Goal: Task Accomplishment & Management: Manage account settings

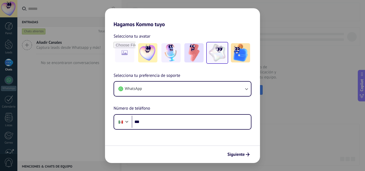
click at [223, 53] on img at bounding box center [217, 52] width 19 height 19
click at [237, 151] on button "Siguiente" at bounding box center [238, 154] width 27 height 9
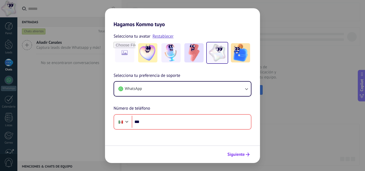
click at [236, 153] on span "Siguiente" at bounding box center [236, 155] width 17 height 4
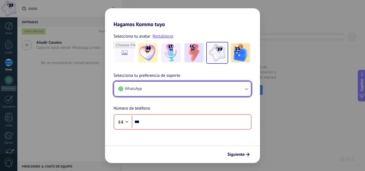
click at [208, 90] on button "WhatsApp" at bounding box center [182, 89] width 137 height 14
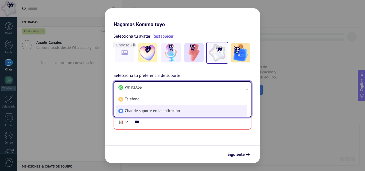
click at [161, 109] on span "Chat de soporte en la aplicación" at bounding box center [152, 111] width 55 height 5
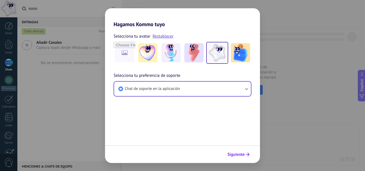
click at [240, 154] on span "Siguiente" at bounding box center [236, 155] width 17 height 4
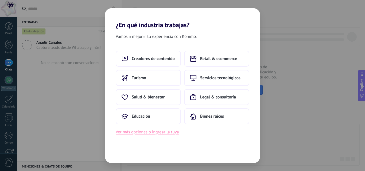
click at [144, 132] on button "Ver más opciones o ingresa la tuya" at bounding box center [147, 132] width 63 height 7
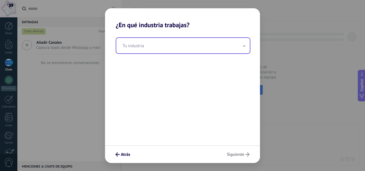
click at [172, 46] on input "text" at bounding box center [183, 46] width 134 height 16
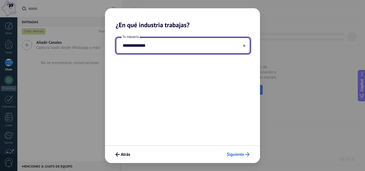
type input "**********"
click at [235, 155] on span "Siguiente" at bounding box center [235, 155] width 17 height 4
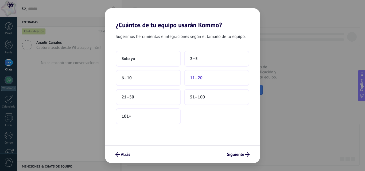
click at [202, 84] on button "11–20" at bounding box center [216, 78] width 65 height 16
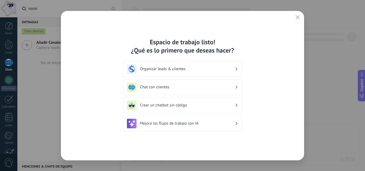
click at [232, 72] on div "Organizar leads & clientes" at bounding box center [182, 69] width 111 height 10
click at [237, 68] on icon at bounding box center [237, 69] width 2 height 3
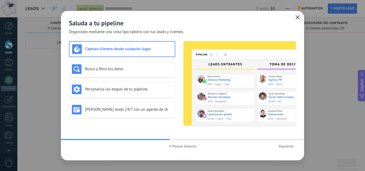
click at [298, 18] on use "button" at bounding box center [298, 17] width 4 height 4
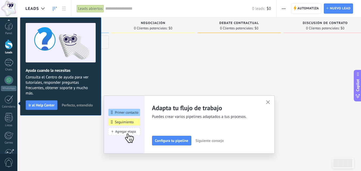
scroll to position [51, 0]
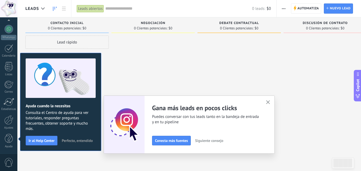
click at [270, 102] on use "button" at bounding box center [268, 103] width 4 height 4
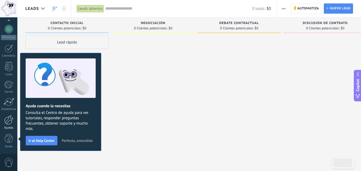
click at [11, 124] on div at bounding box center [8, 119] width 9 height 9
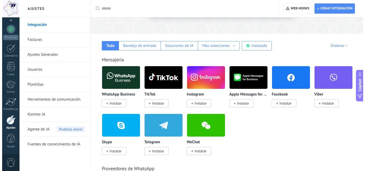
scroll to position [104, 0]
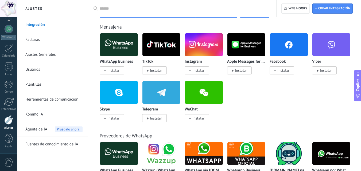
click at [195, 71] on span "Instalar" at bounding box center [198, 70] width 12 height 5
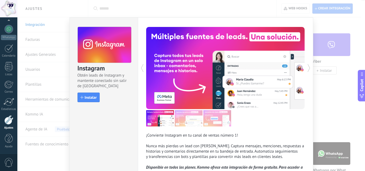
click at [91, 92] on div "Instagram Obtén leads de Instagram y mantente conectado sin salir de Kommo Inst…" at bounding box center [104, 62] width 68 height 89
click at [92, 97] on span "Instalar" at bounding box center [91, 98] width 12 height 4
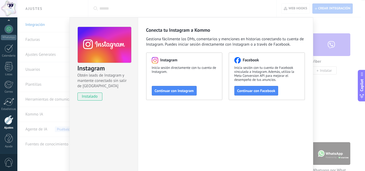
click at [328, 39] on div "Instagram Obtén leads de Instagram y mantente conectado sin salir de Kommo inst…" at bounding box center [191, 85] width 348 height 171
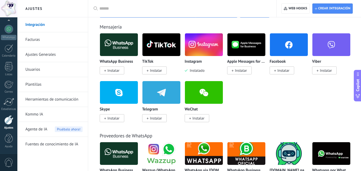
click at [275, 71] on rect at bounding box center [275, 71] width 0 height 2
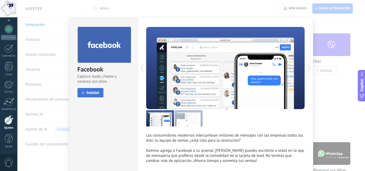
click at [93, 95] on span "Instalar" at bounding box center [93, 93] width 13 height 4
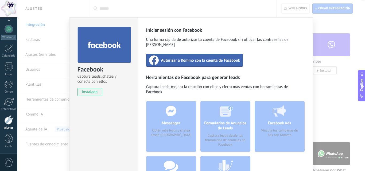
click at [188, 58] on span "Autorizar a Kommo con la cuenta de Facebook" at bounding box center [200, 60] width 79 height 5
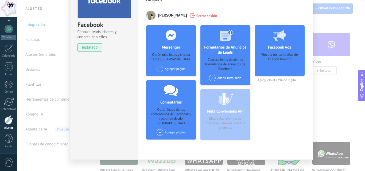
scroll to position [46, 0]
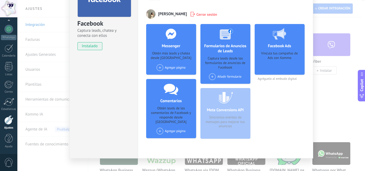
click at [172, 69] on div "Agregar página" at bounding box center [171, 67] width 29 height 7
click at [171, 76] on div "whoisdpark7" at bounding box center [174, 78] width 36 height 12
click at [332, 49] on div "Facebook Captura leads, chatea y conecta con ellos instalado Desinstalar Herram…" at bounding box center [191, 85] width 348 height 171
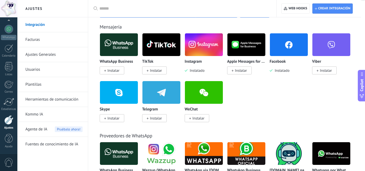
scroll to position [0, 0]
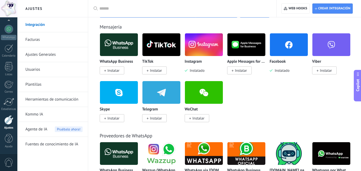
click at [201, 53] on img at bounding box center [204, 45] width 38 height 26
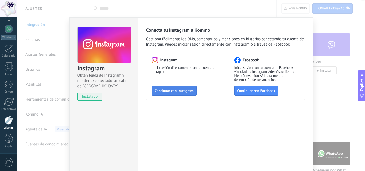
click at [167, 89] on span "Continuar con Instagram" at bounding box center [174, 91] width 39 height 4
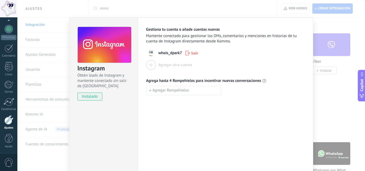
click at [324, 52] on div "Instagram Obtén leads de Instagram y mantente conectado sin salir de Kommo inst…" at bounding box center [191, 85] width 348 height 171
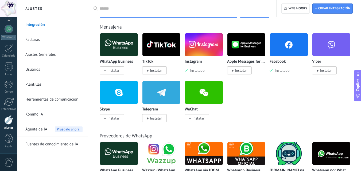
click at [159, 75] on span "Instalar" at bounding box center [154, 71] width 25 height 8
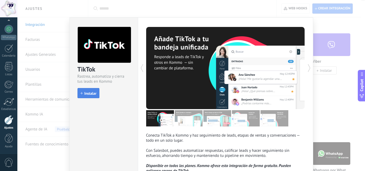
click at [91, 93] on span "Instalar" at bounding box center [90, 94] width 12 height 4
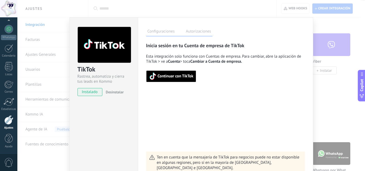
click at [329, 66] on div "TikTok Rastrea, automatiza y cierra tus leads en Kommo instalado Desinstalar Co…" at bounding box center [191, 85] width 348 height 171
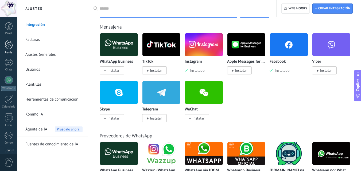
click at [8, 45] on div at bounding box center [9, 45] width 8 height 10
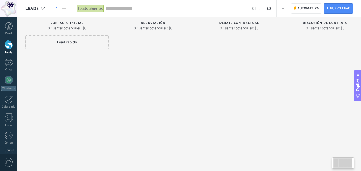
click at [168, 46] on div at bounding box center [152, 87] width 83 height 102
click at [304, 6] on span "Automatiza" at bounding box center [309, 9] width 22 height 10
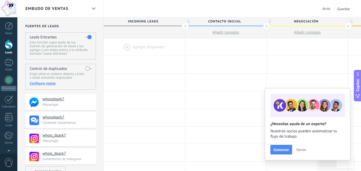
click at [326, 6] on button "Atrás" at bounding box center [326, 9] width 13 height 8
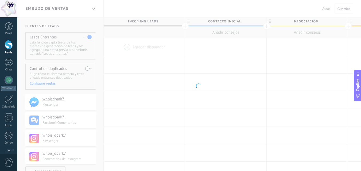
scroll to position [104, 0]
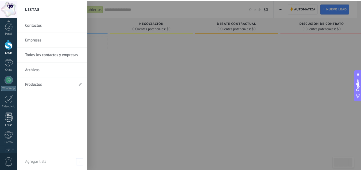
scroll to position [51, 0]
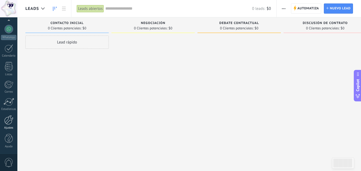
click at [10, 122] on div at bounding box center [8, 119] width 9 height 9
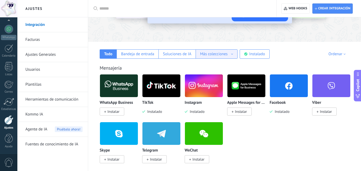
scroll to position [64, 0]
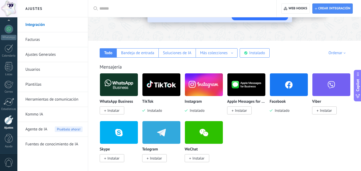
click at [151, 10] on input "text" at bounding box center [183, 9] width 169 height 6
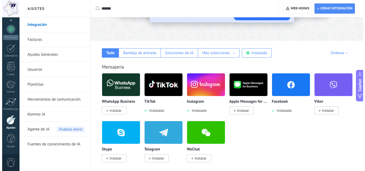
scroll to position [0, 0]
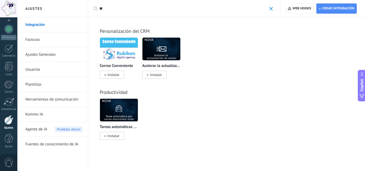
type input "*"
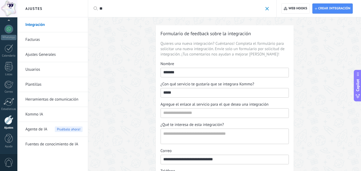
type input "*"
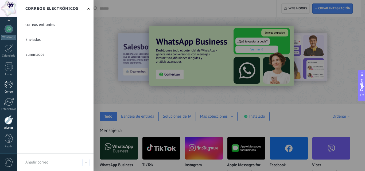
click at [5, 81] on div at bounding box center [8, 85] width 9 height 8
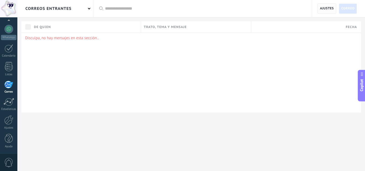
click at [330, 9] on span "Ajustes" at bounding box center [327, 9] width 14 height 10
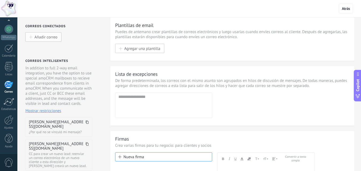
click at [51, 40] on button "Añadir correo" at bounding box center [43, 36] width 36 height 9
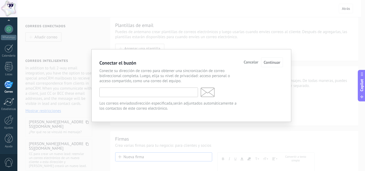
click at [152, 91] on input "text" at bounding box center [148, 93] width 99 height 10
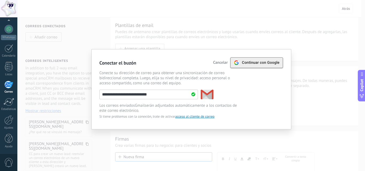
type input "**********"
click at [268, 61] on span "Continuar con Google" at bounding box center [261, 63] width 38 height 4
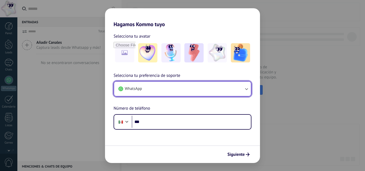
click at [205, 87] on button "WhatsApp" at bounding box center [182, 89] width 137 height 14
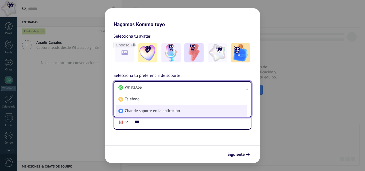
click at [165, 117] on li "Chat de soporte en la aplicación" at bounding box center [181, 111] width 130 height 12
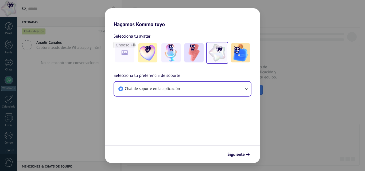
click at [211, 49] on img at bounding box center [217, 52] width 19 height 19
click at [232, 152] on button "Siguiente" at bounding box center [238, 154] width 27 height 9
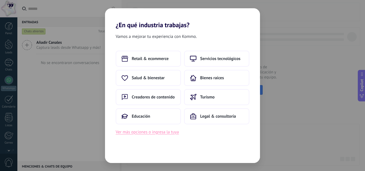
click at [141, 133] on button "Ver más opciones o ingresa la tuya" at bounding box center [147, 132] width 63 height 7
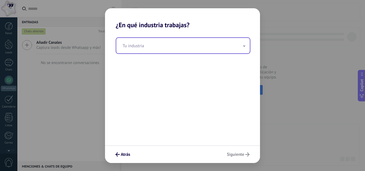
click at [151, 45] on input "text" at bounding box center [183, 46] width 134 height 16
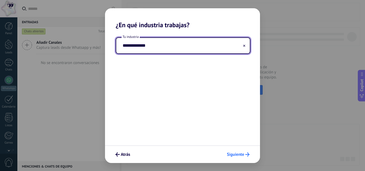
type input "**********"
click at [237, 157] on button "Siguiente" at bounding box center [239, 154] width 28 height 9
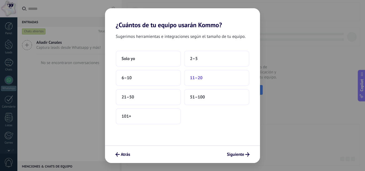
click at [203, 76] on button "11–20" at bounding box center [216, 78] width 65 height 16
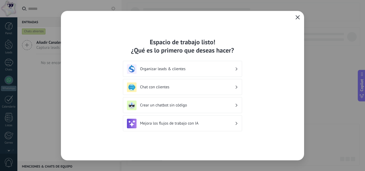
click at [300, 16] on icon "button" at bounding box center [298, 17] width 4 height 4
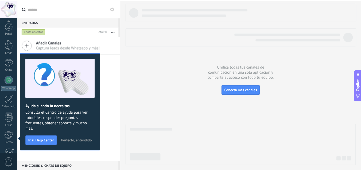
scroll to position [51, 0]
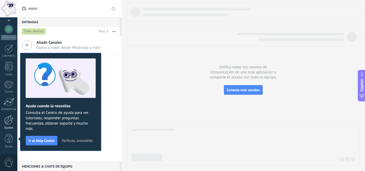
click at [7, 127] on div "Ajustes" at bounding box center [9, 127] width 16 height 3
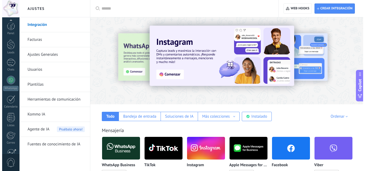
scroll to position [51, 0]
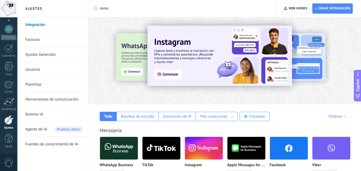
click at [9, 8] on div at bounding box center [8, 8] width 17 height 17
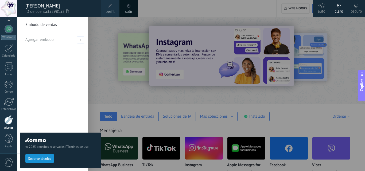
click at [132, 7] on div "salir" at bounding box center [128, 8] width 19 height 17
